Goal: Task Accomplishment & Management: Use online tool/utility

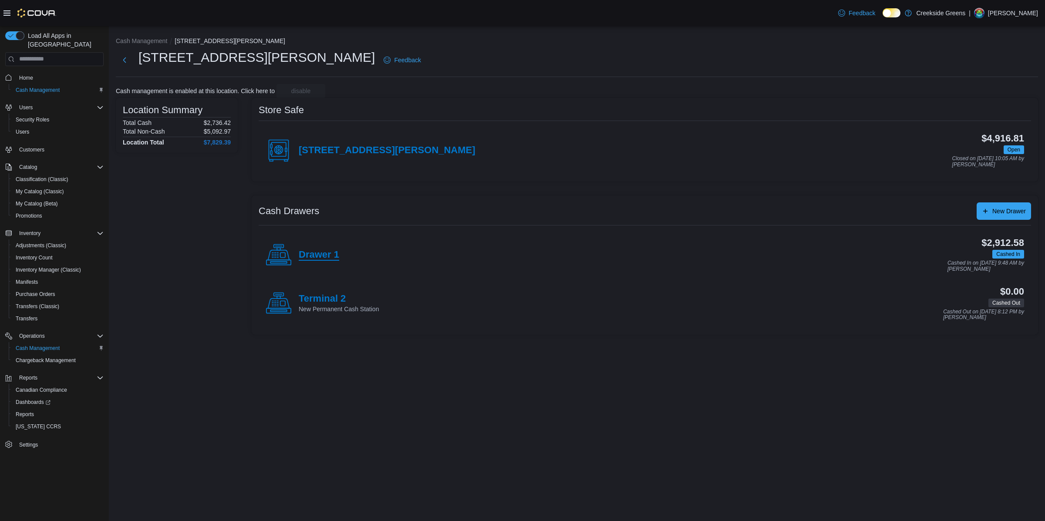
click at [330, 257] on h4 "Drawer 1" at bounding box center [319, 254] width 40 height 11
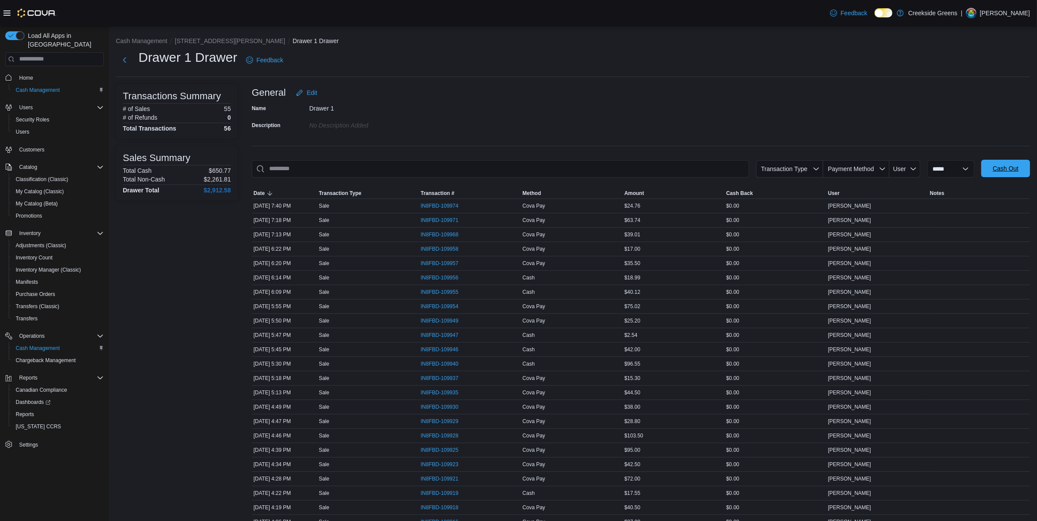
click at [999, 165] on span "Cash Out" at bounding box center [1005, 168] width 38 height 17
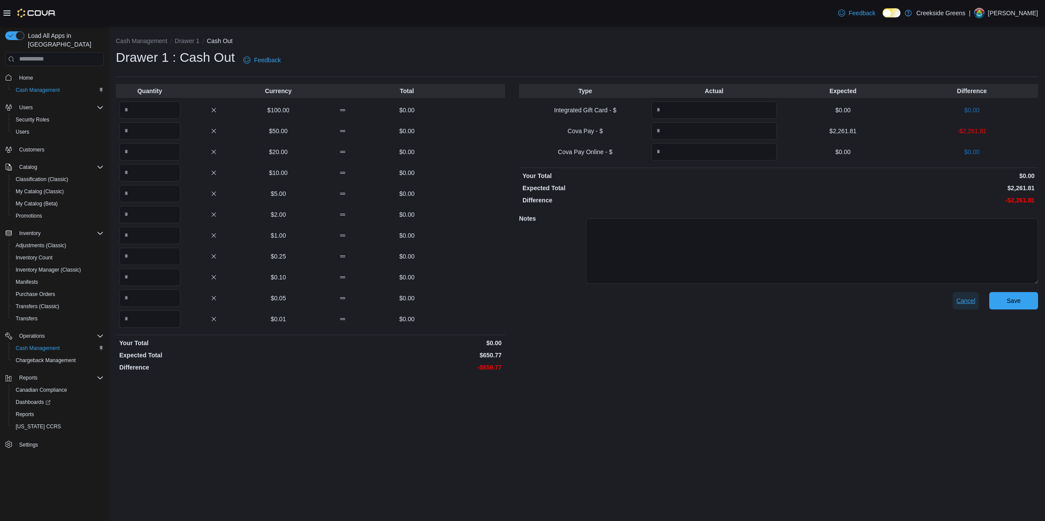
click at [958, 300] on span "Cancel" at bounding box center [965, 300] width 19 height 9
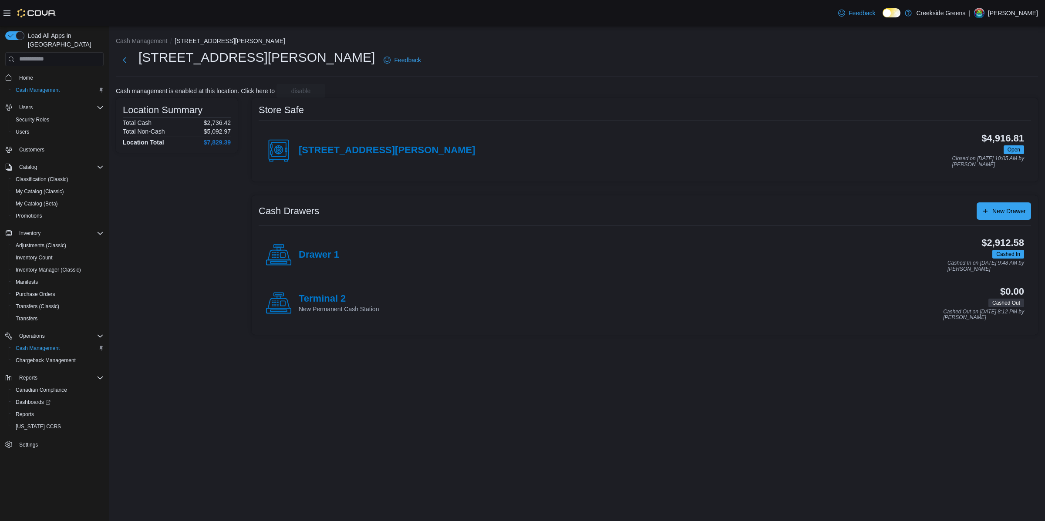
click at [161, 45] on li "Cash Management" at bounding box center [145, 41] width 59 height 9
click at [157, 40] on button "Cash Management" at bounding box center [141, 40] width 51 height 7
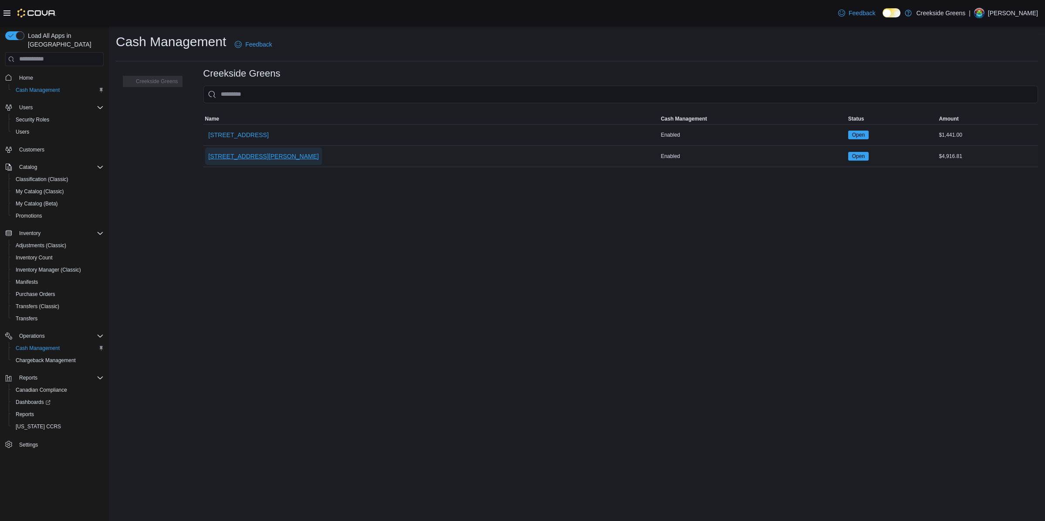
click at [242, 159] on span "[STREET_ADDRESS][PERSON_NAME]" at bounding box center [264, 156] width 111 height 9
